Goal: Transaction & Acquisition: Purchase product/service

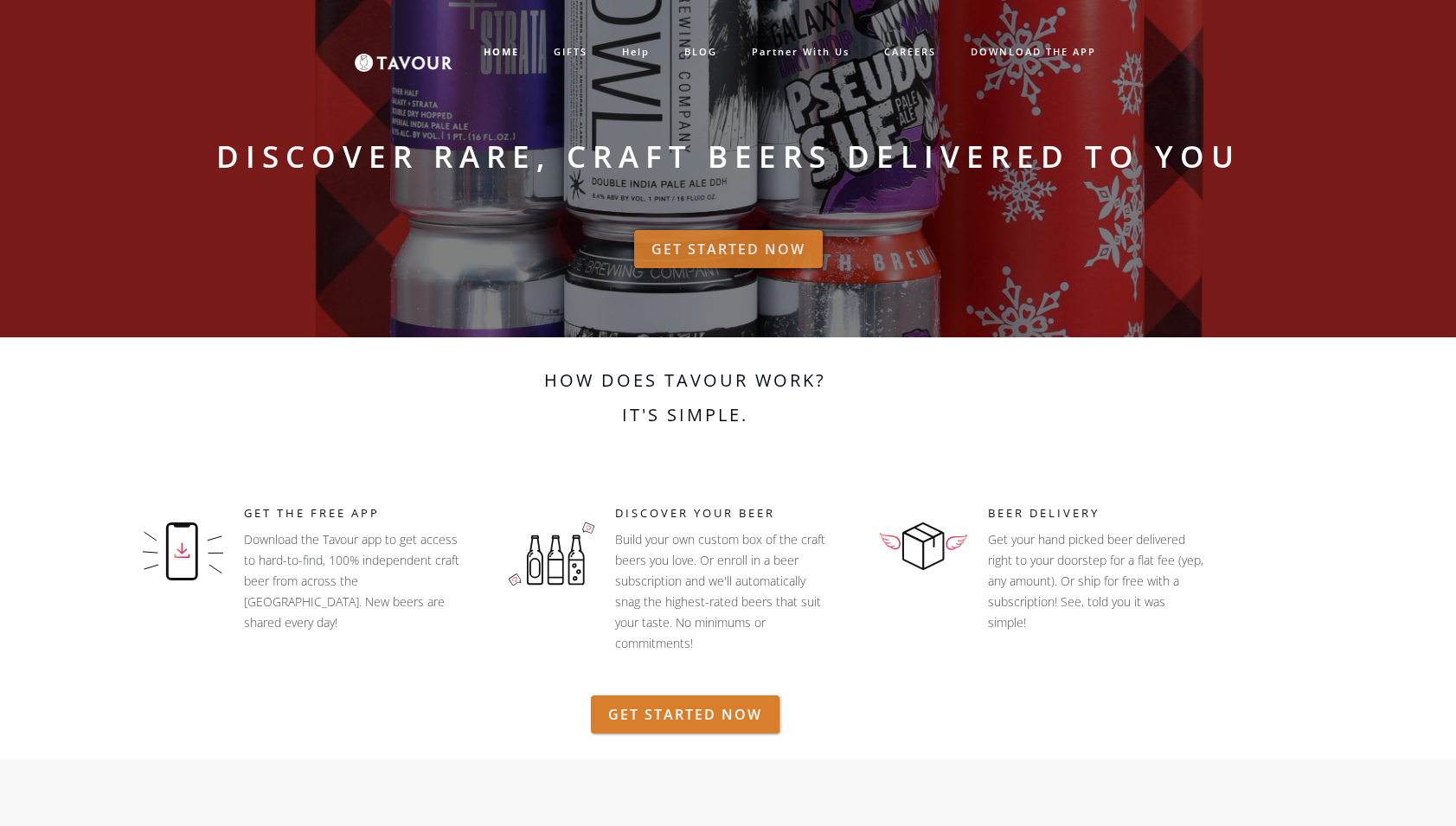
click at [701, 230] on link "GET STARTED NOW" at bounding box center [729, 249] width 189 height 39
click at [500, 54] on strong "HOME" at bounding box center [501, 51] width 36 height 13
